Goal: Task Accomplishment & Management: Manage account settings

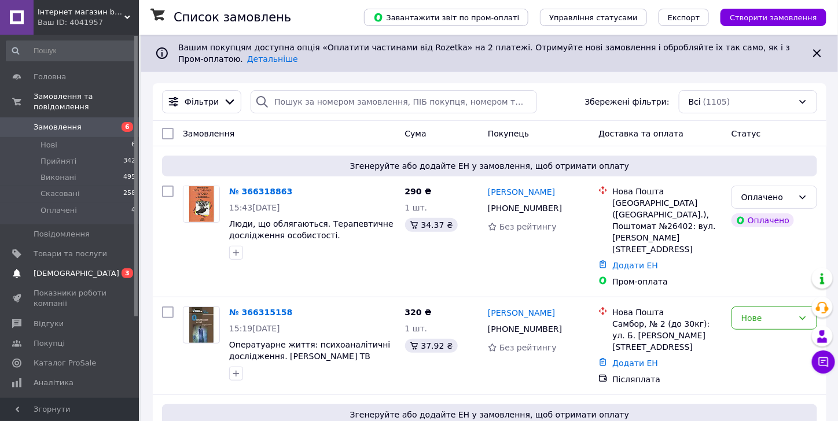
click at [58, 268] on span "[DEMOGRAPHIC_DATA]" at bounding box center [77, 273] width 86 height 10
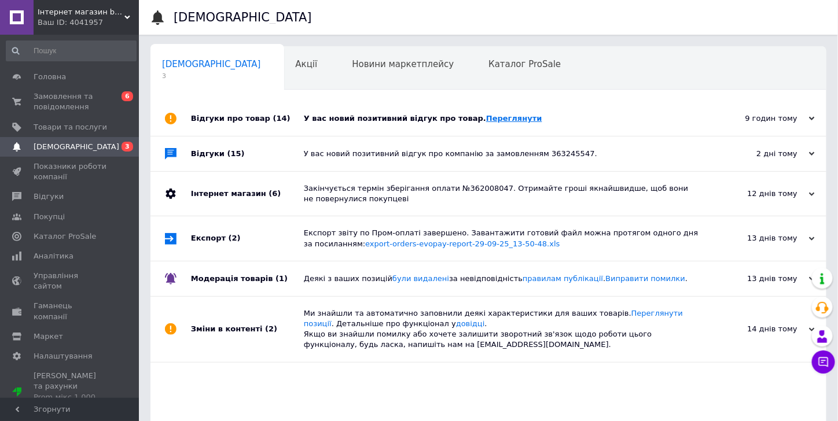
click at [491, 119] on link "Переглянути" at bounding box center [514, 118] width 56 height 9
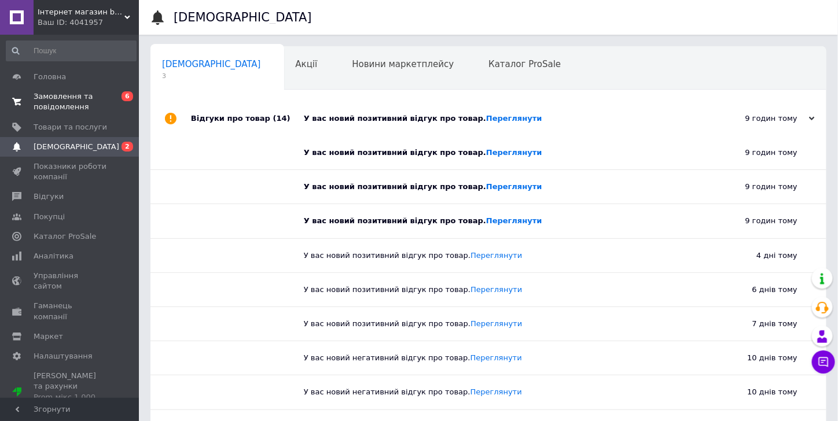
click at [78, 98] on span "Замовлення та повідомлення" at bounding box center [70, 101] width 73 height 21
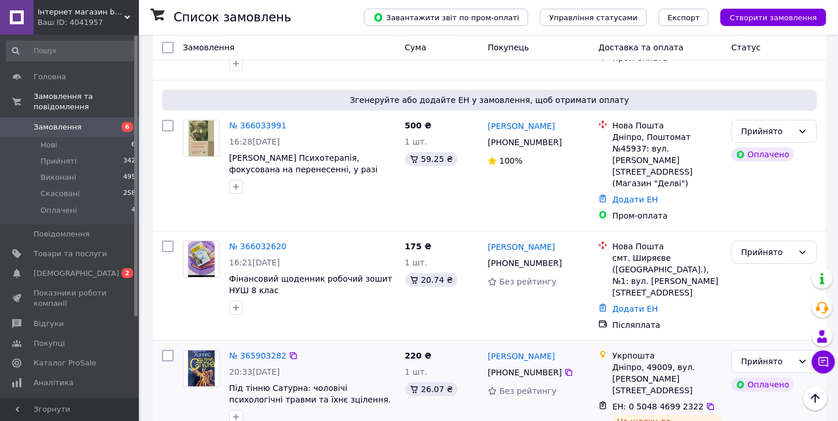
scroll to position [1157, 0]
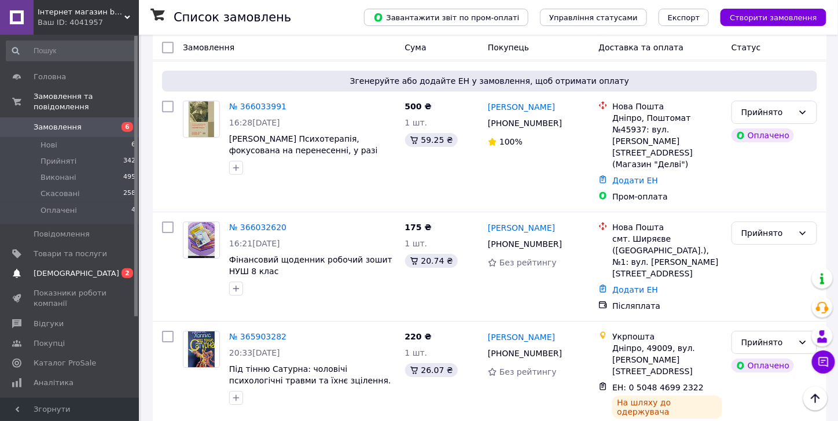
click at [128, 268] on span "2" at bounding box center [127, 273] width 12 height 10
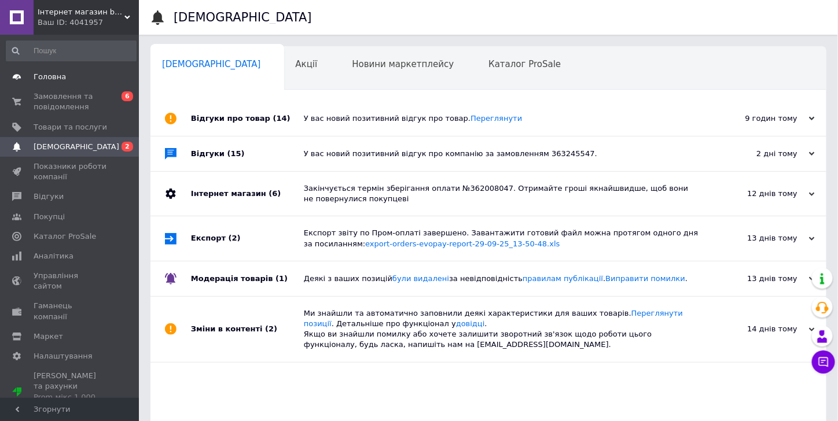
click at [53, 78] on span "Головна" at bounding box center [50, 77] width 32 height 10
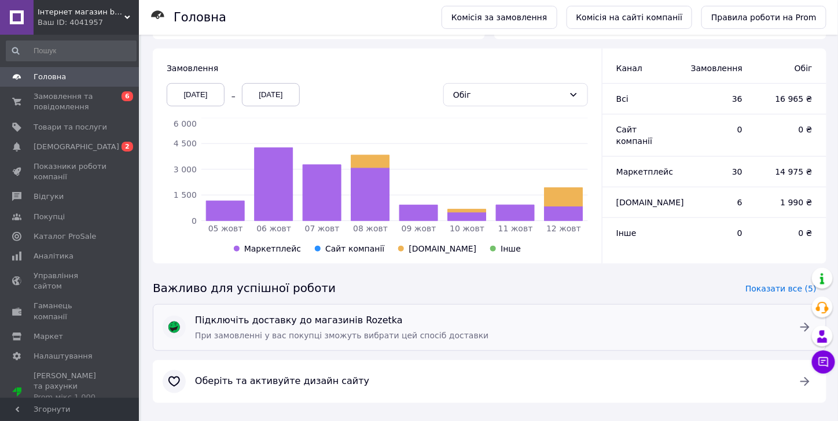
scroll to position [289, 0]
click at [30, 253] on span at bounding box center [17, 256] width 34 height 10
